Goal: Answer question/provide support

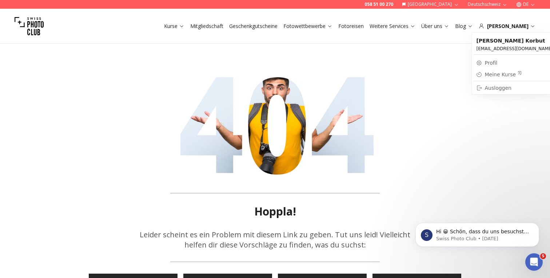
click at [499, 75] on div "Meine Kurse" at bounding box center [503, 74] width 37 height 7
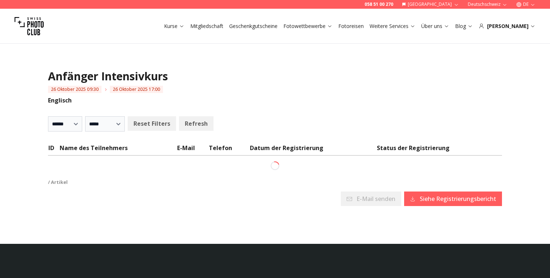
select select
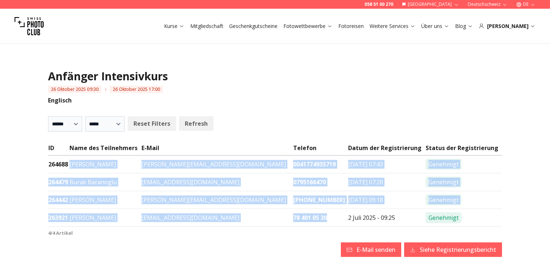
drag, startPoint x: 76, startPoint y: 165, endPoint x: 302, endPoint y: 218, distance: 231.7
click at [302, 218] on tbody "264688 [PERSON_NAME] Font [PERSON_NAME][EMAIL_ADDRESS][DOMAIN_NAME] 00417749357…" at bounding box center [275, 191] width 454 height 71
copy tbody "[PERSON_NAME] Font [PERSON_NAME][EMAIL_ADDRESS][DOMAIN_NAME] 0041774935719 [DAT…"
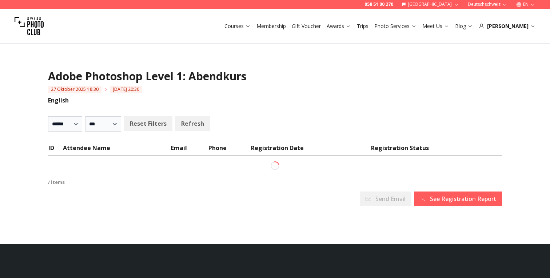
select select
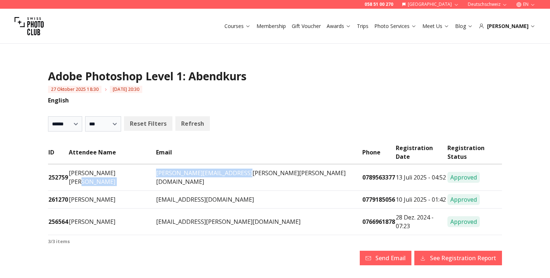
drag, startPoint x: 243, startPoint y: 164, endPoint x: 151, endPoint y: 165, distance: 92.7
click at [151, 165] on tr "252759 Juan Osorio Iregui juan.osorio.iregui@gmail.com 0789563377 13 Juli 2025 …" at bounding box center [275, 177] width 454 height 27
copy tr "juan.osorio.iregui@gmail.com"
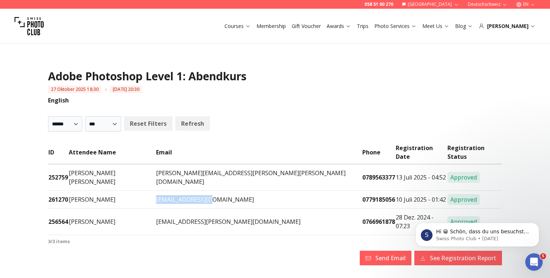
drag, startPoint x: 222, startPoint y: 181, endPoint x: 148, endPoint y: 180, distance: 73.5
click at [148, 191] on tr "261270 Jozsef Kovacs joszef1@gmail.com 0779185056 10 Juli 2025 - 01:42 Approved" at bounding box center [275, 200] width 454 height 18
copy tr "joszef1@gmail.com"
drag, startPoint x: 264, startPoint y: 201, endPoint x: 154, endPoint y: 201, distance: 109.8
click at [156, 209] on td "anca.elena.alexandrescu@gmail.com" at bounding box center [259, 222] width 207 height 27
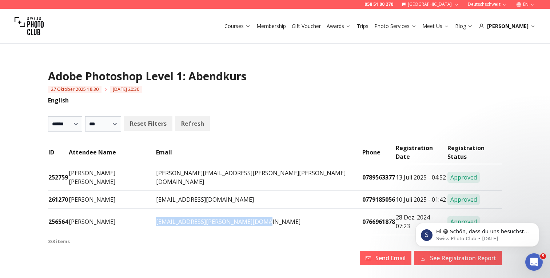
copy td "anca.elena.alexandrescu@gmail.com"
